Goal: Find specific page/section: Find specific page/section

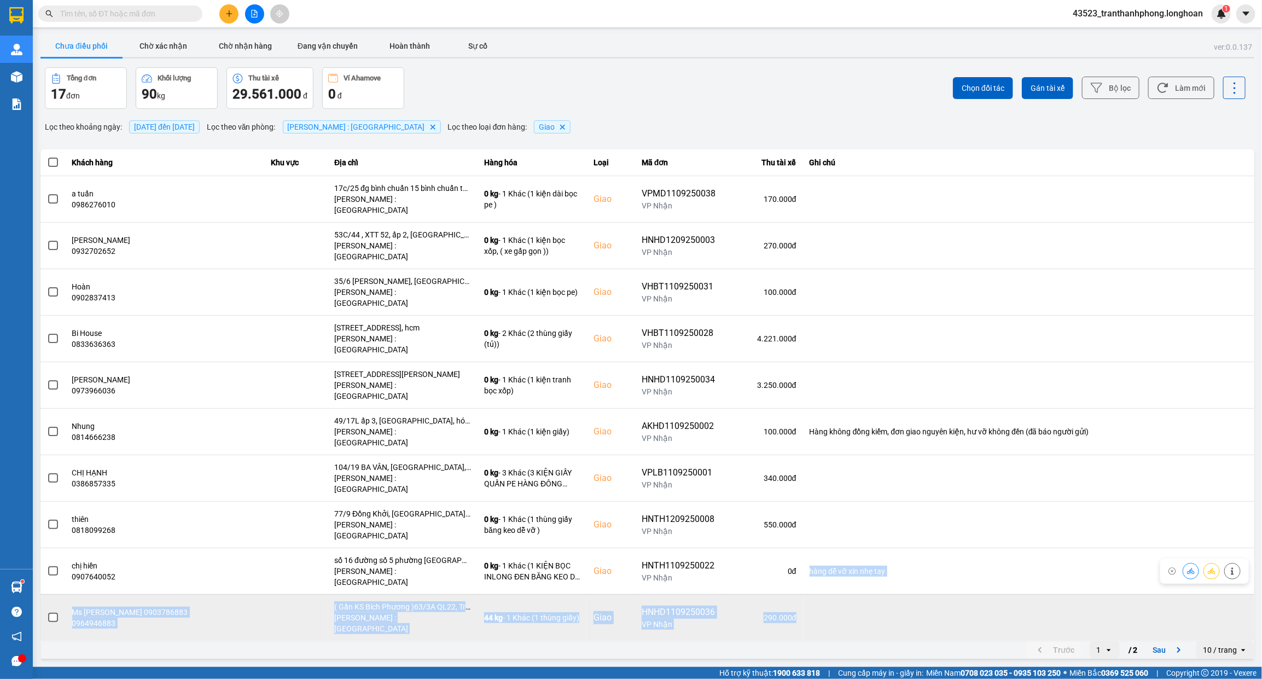
drag, startPoint x: 765, startPoint y: 518, endPoint x: 756, endPoint y: 521, distance: 9.9
click at [758, 521] on tbody "a tuấn 0986276010 17c/25 đg bình chuẩn 15 bình chuẩn thuận an bd Hồ Chí Minh : …" at bounding box center [647, 408] width 1214 height 465
click at [803, 594] on td at bounding box center [1028, 617] width 451 height 47
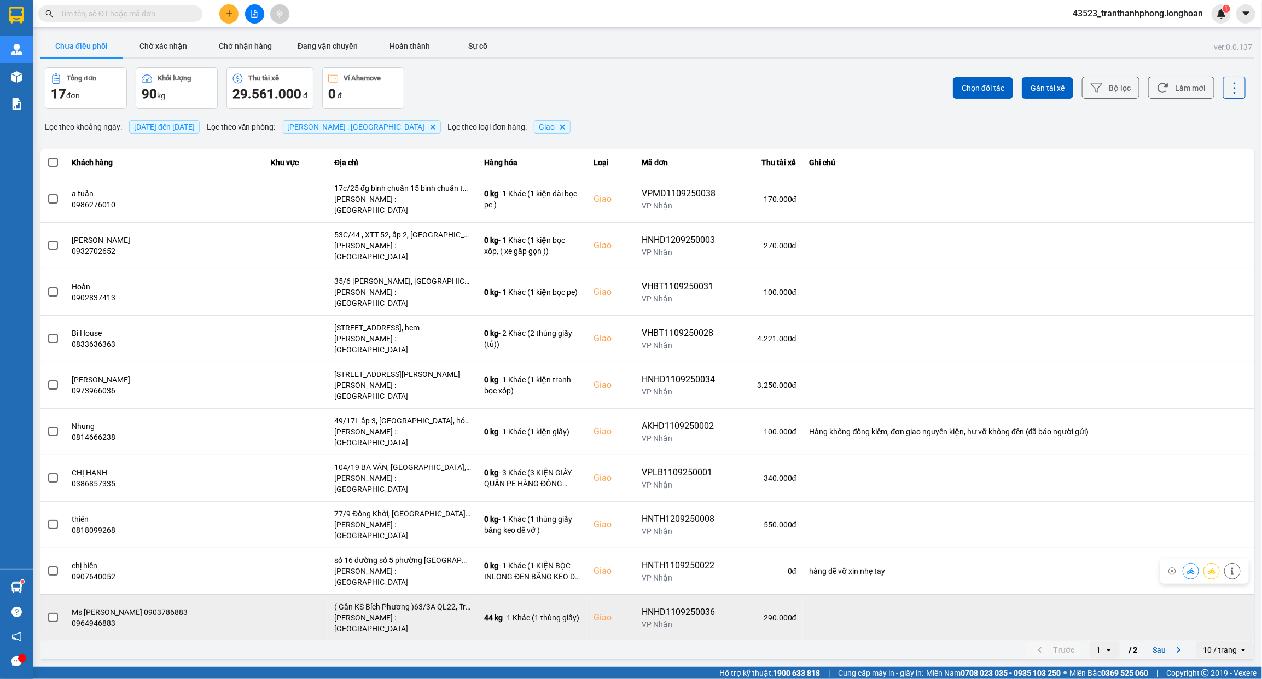
click at [803, 594] on td at bounding box center [1028, 617] width 451 height 47
click at [833, 594] on td at bounding box center [1028, 617] width 451 height 47
click at [832, 594] on td at bounding box center [1028, 617] width 451 height 47
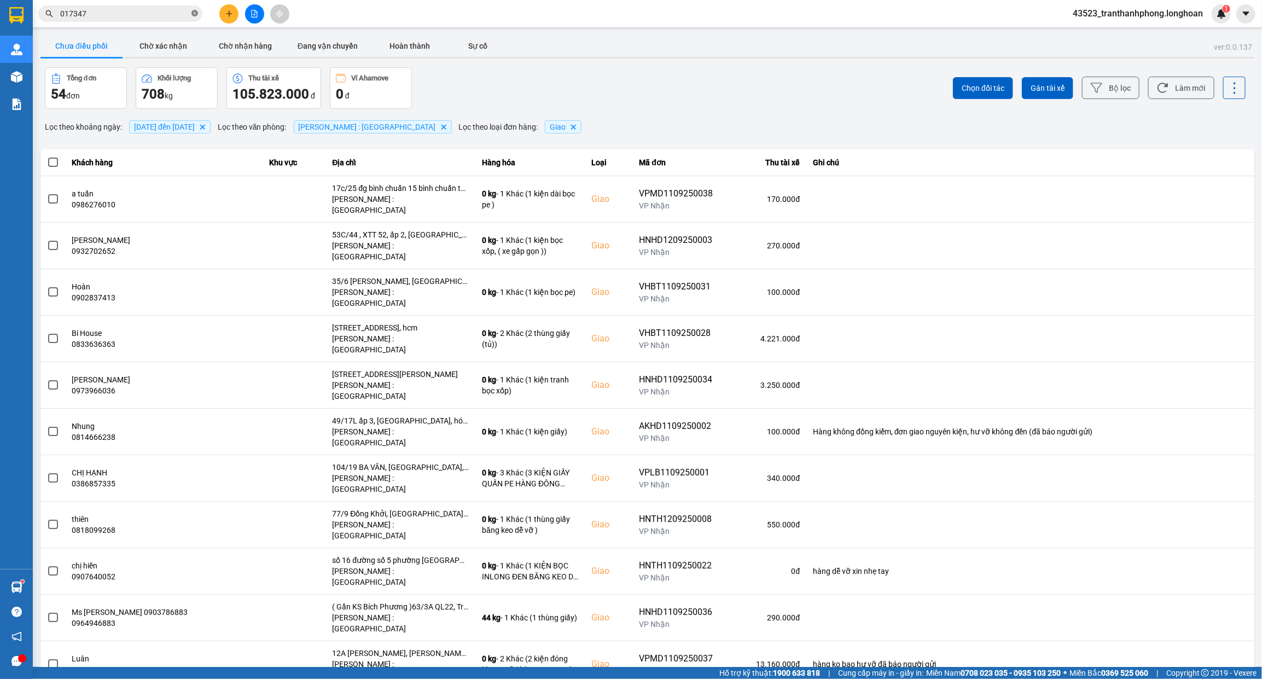
click at [194, 14] on icon "close-circle" at bounding box center [194, 13] width 7 height 7
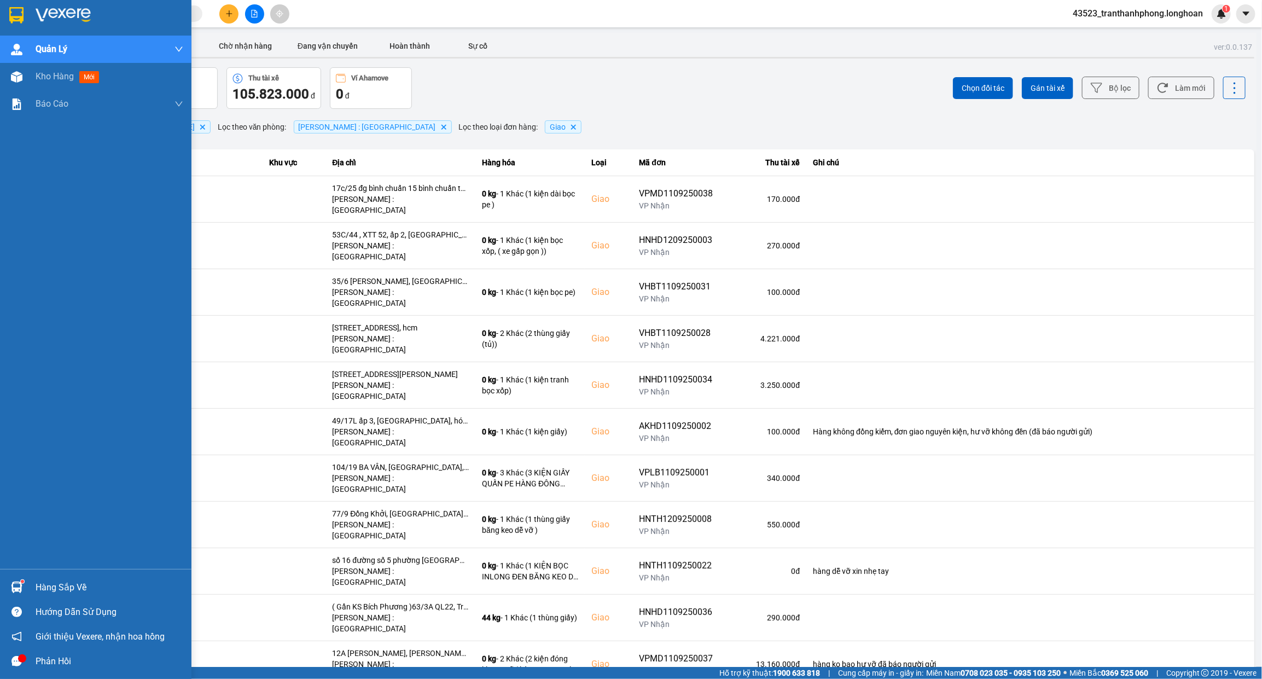
click at [7, 12] on div at bounding box center [16, 14] width 19 height 19
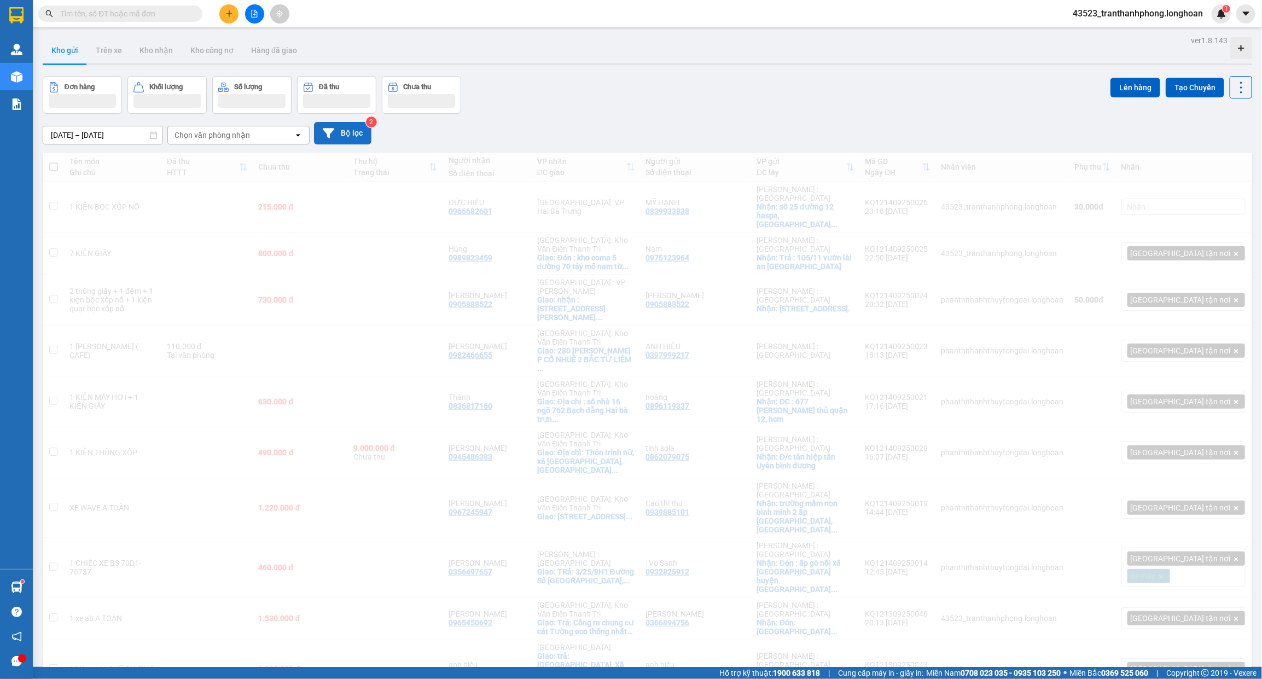
click at [346, 126] on button "Bộ lọc" at bounding box center [342, 133] width 57 height 22
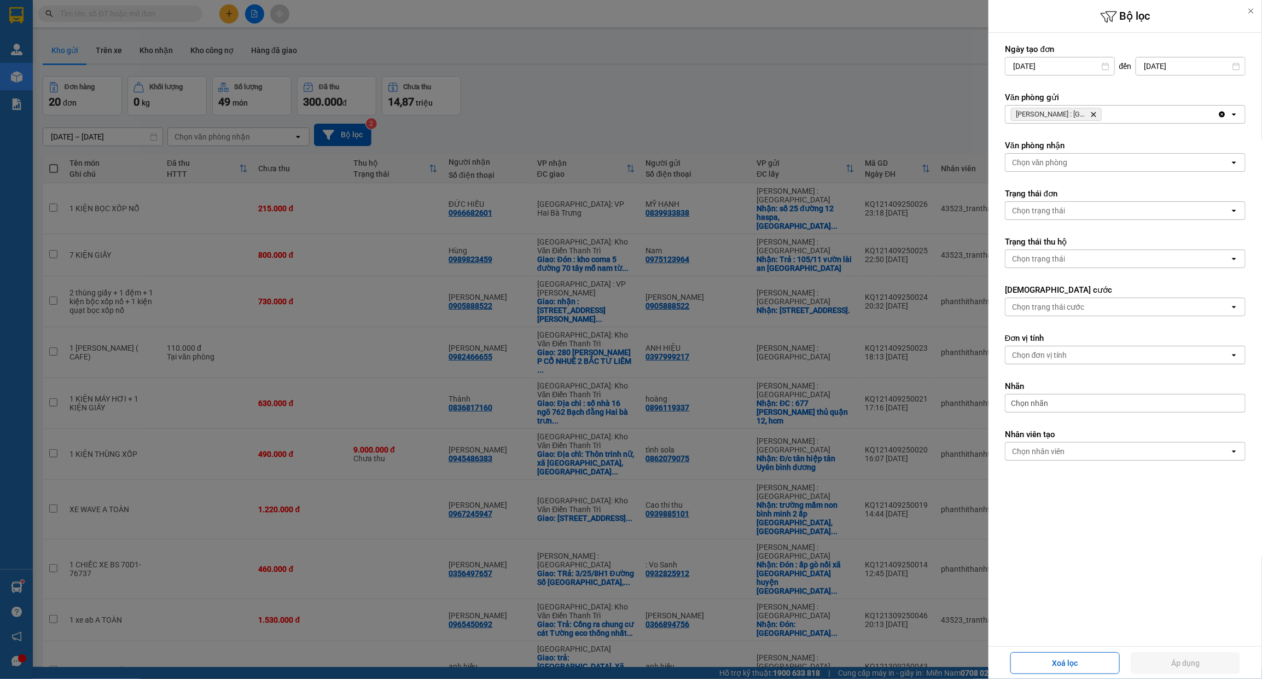
click at [1097, 115] on icon "Delete" at bounding box center [1093, 114] width 7 height 7
click at [1095, 115] on div "Chọn văn phòng" at bounding box center [1118, 115] width 224 height 18
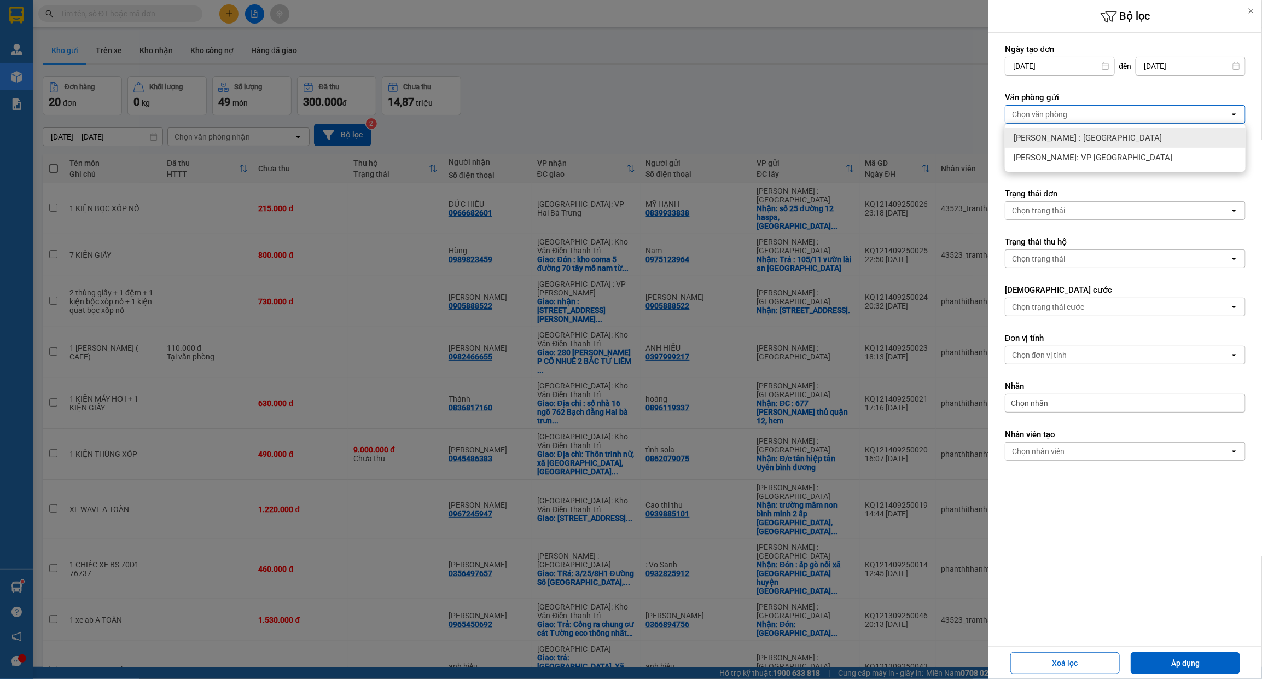
click at [1097, 111] on div "Chọn văn phòng" at bounding box center [1118, 115] width 224 height 18
click at [893, 84] on div at bounding box center [631, 339] width 1262 height 679
